Goal: Information Seeking & Learning: Learn about a topic

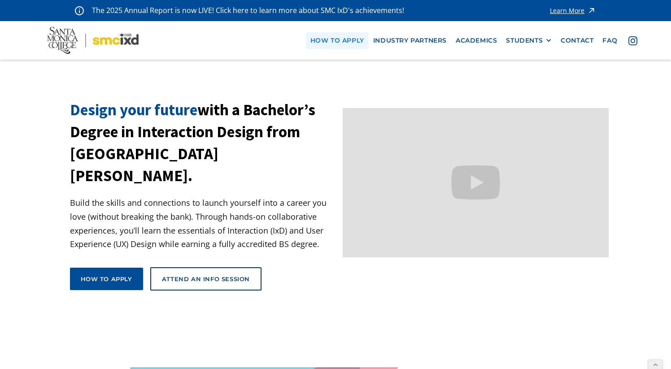
click at [325, 40] on link "how to apply" at bounding box center [337, 40] width 63 height 17
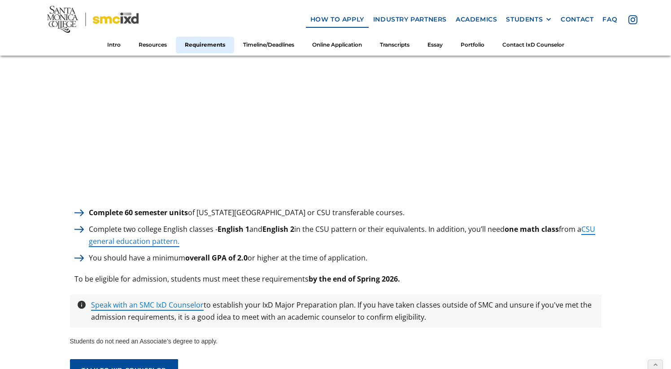
scroll to position [1198, 0]
drag, startPoint x: 385, startPoint y: 209, endPoint x: 140, endPoint y: 206, distance: 245.0
click at [140, 206] on div "Complete 60 semester units of [US_STATE][GEOGRAPHIC_DATA] or CSU transferable c…" at bounding box center [336, 212] width 532 height 12
click at [202, 47] on link "Requirements" at bounding box center [205, 45] width 58 height 17
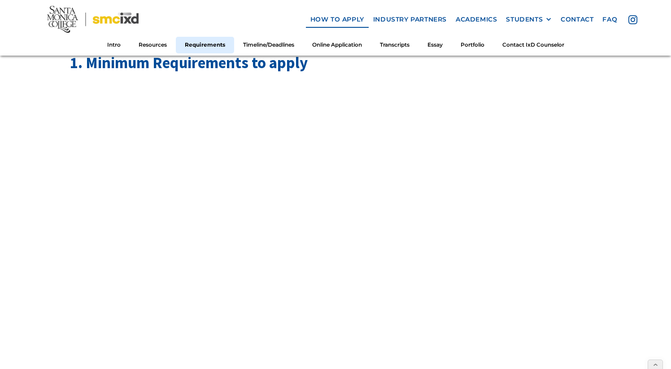
scroll to position [1019, 0]
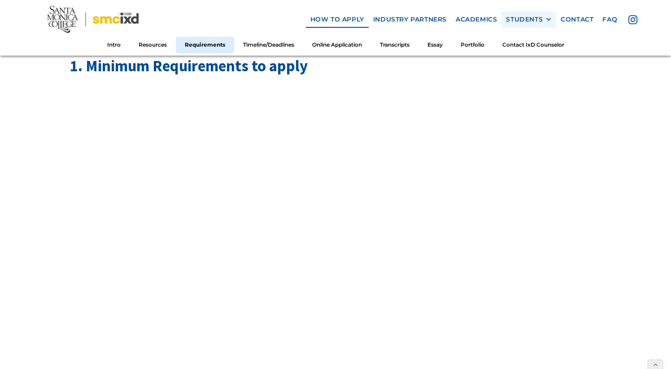
click at [535, 18] on div "STUDENTS" at bounding box center [524, 20] width 37 height 8
click at [56, 24] on img at bounding box center [93, 19] width 92 height 27
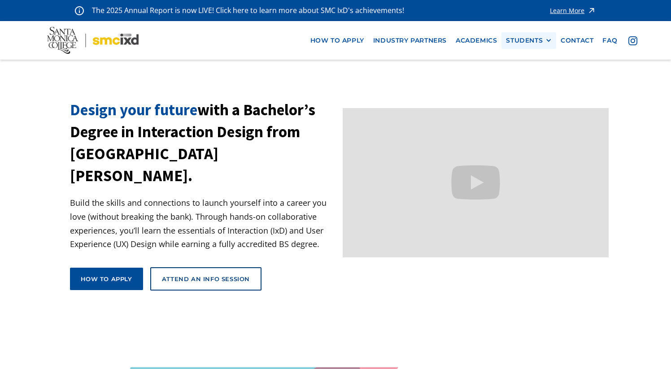
click at [524, 42] on div "STUDENTS" at bounding box center [524, 41] width 37 height 8
click at [525, 70] on link "Current Students" at bounding box center [546, 73] width 81 height 17
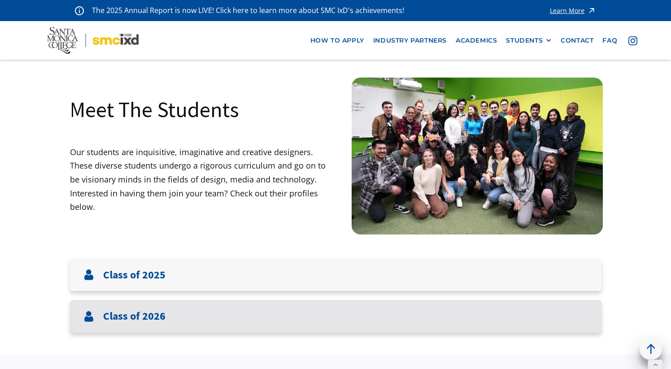
click at [136, 315] on h3 "Class of 2026" at bounding box center [134, 316] width 62 height 13
